Goal: Transaction & Acquisition: Purchase product/service

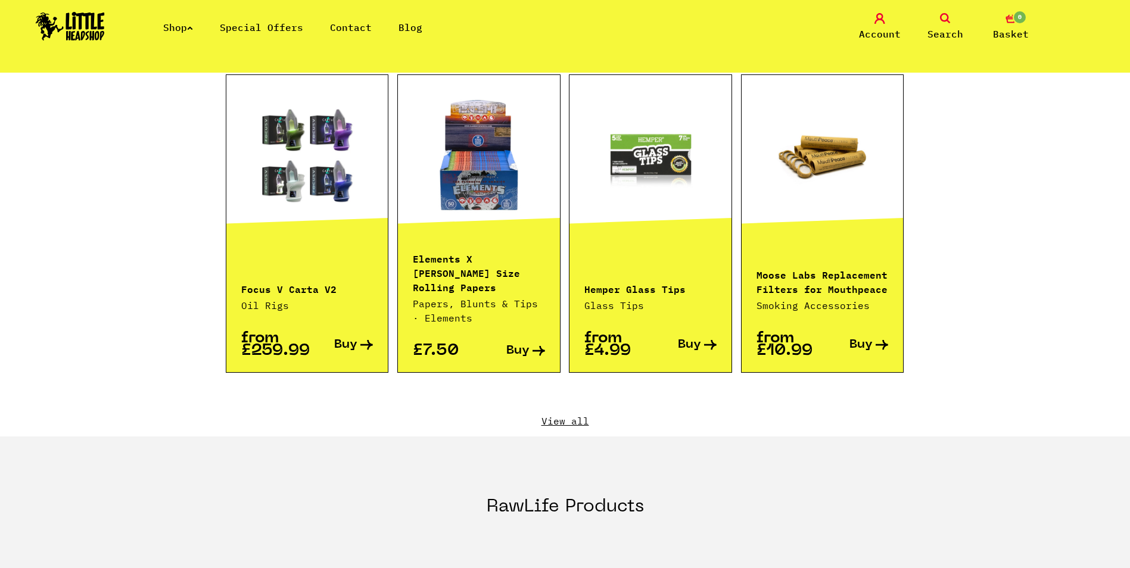
scroll to position [1310, 0]
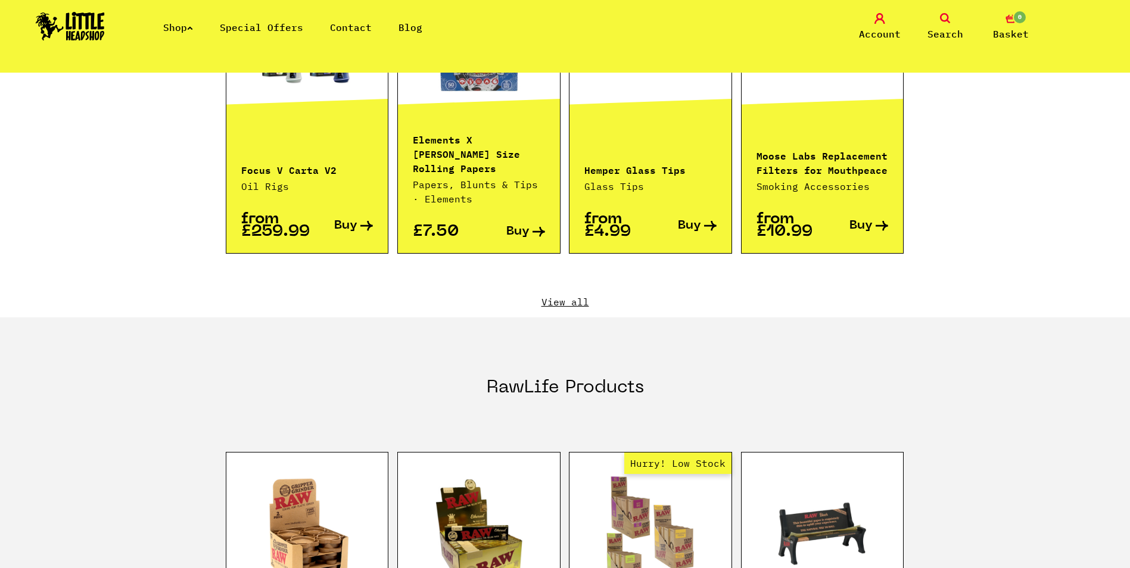
click at [571, 295] on link "View all" at bounding box center [565, 301] width 679 height 13
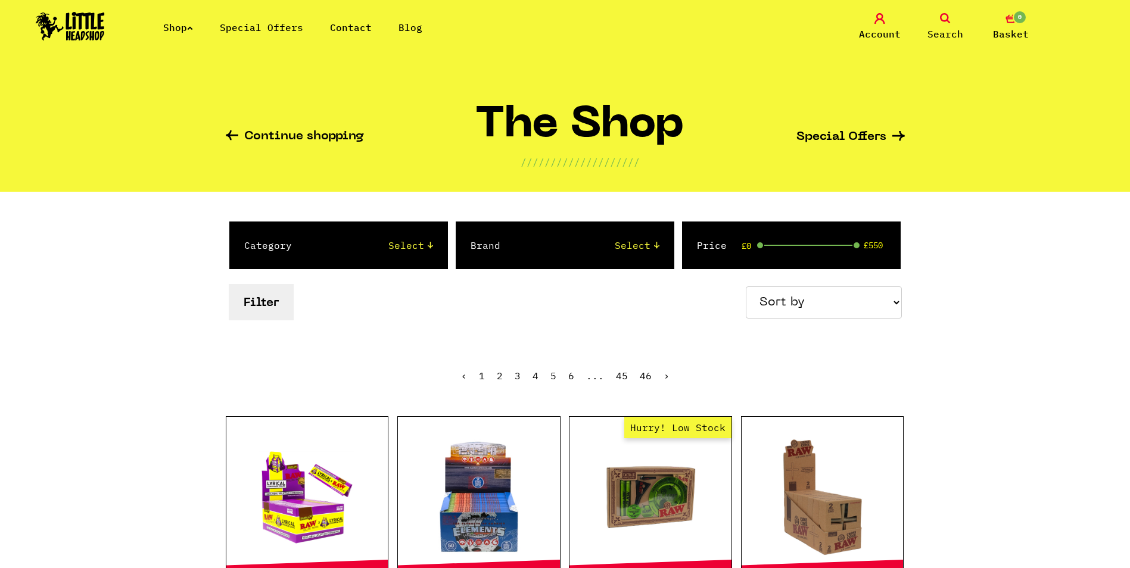
click at [811, 283] on div "Filter Sort by Price - Low to High Price - High to Low Newest Products" at bounding box center [565, 302] width 679 height 42
click at [809, 297] on select "Sort by Price - Low to High Price - High to Low Newest Products" at bounding box center [824, 302] width 156 height 32
select select "newest"
click at [747, 286] on select "Sort by Price - Low to High Price - High to Low Newest Products" at bounding box center [824, 302] width 156 height 32
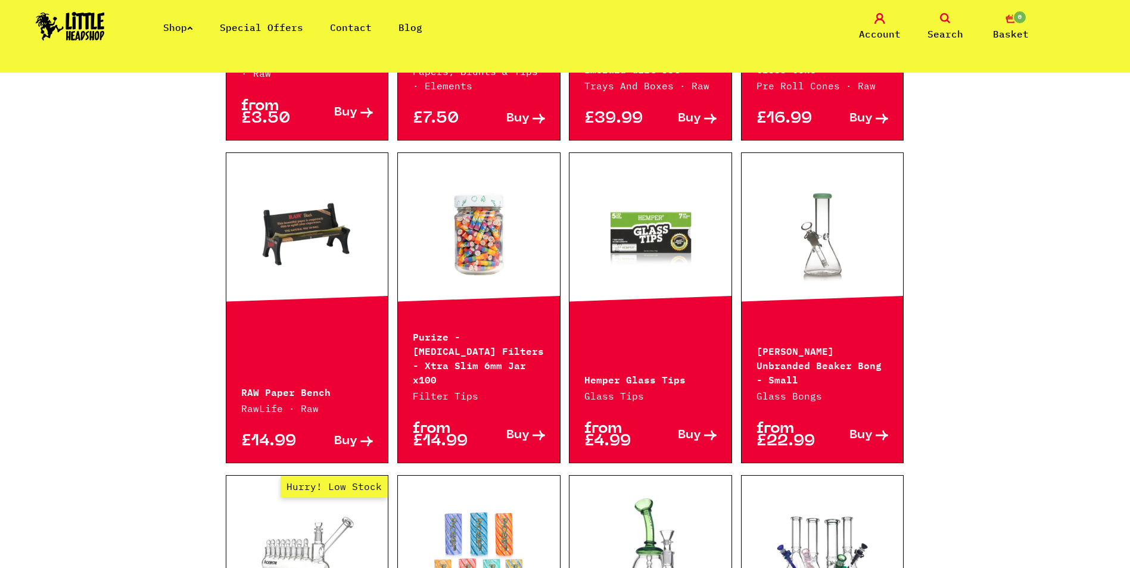
scroll to position [476, 0]
